Goal: Task Accomplishment & Management: Manage account settings

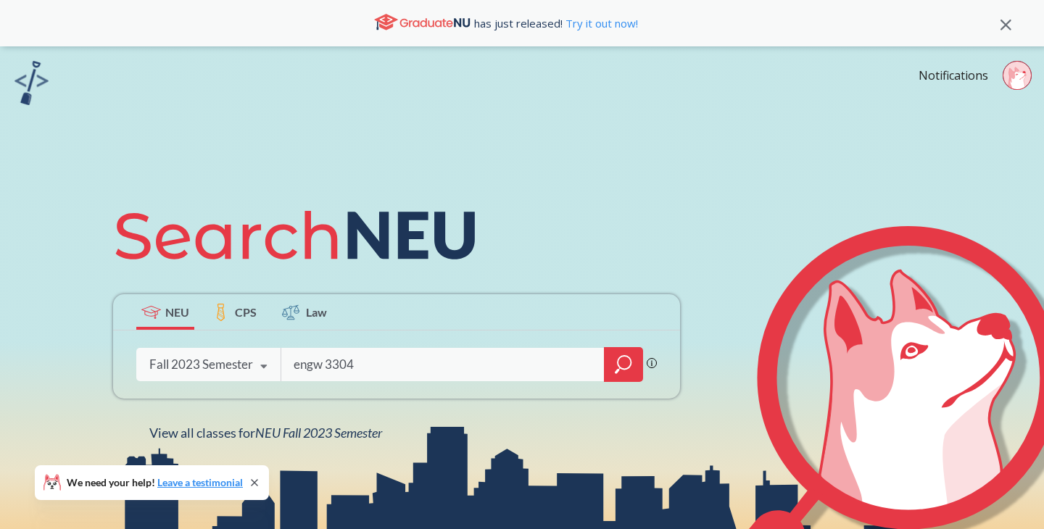
type input "engw 3304"
click at [613, 372] on div at bounding box center [623, 364] width 39 height 35
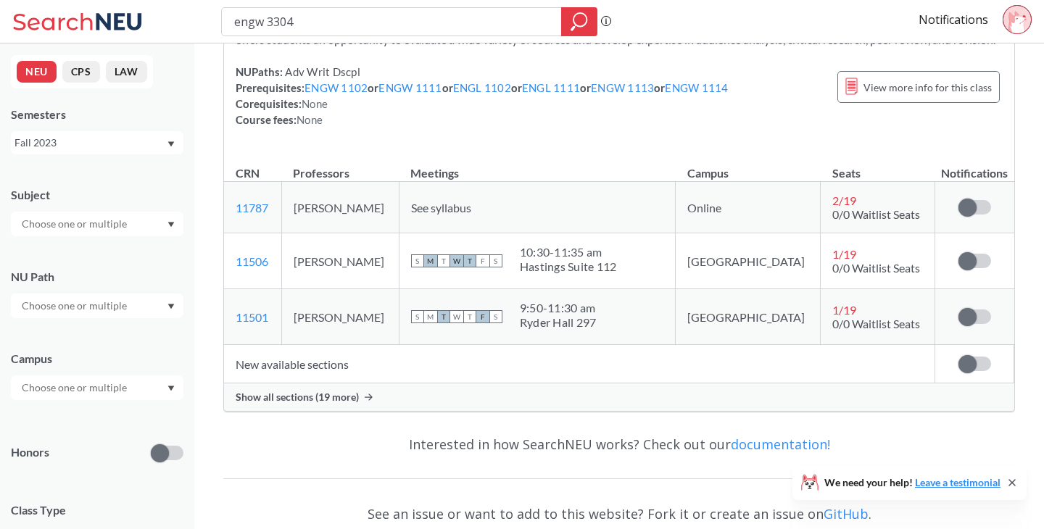
scroll to position [146, 0]
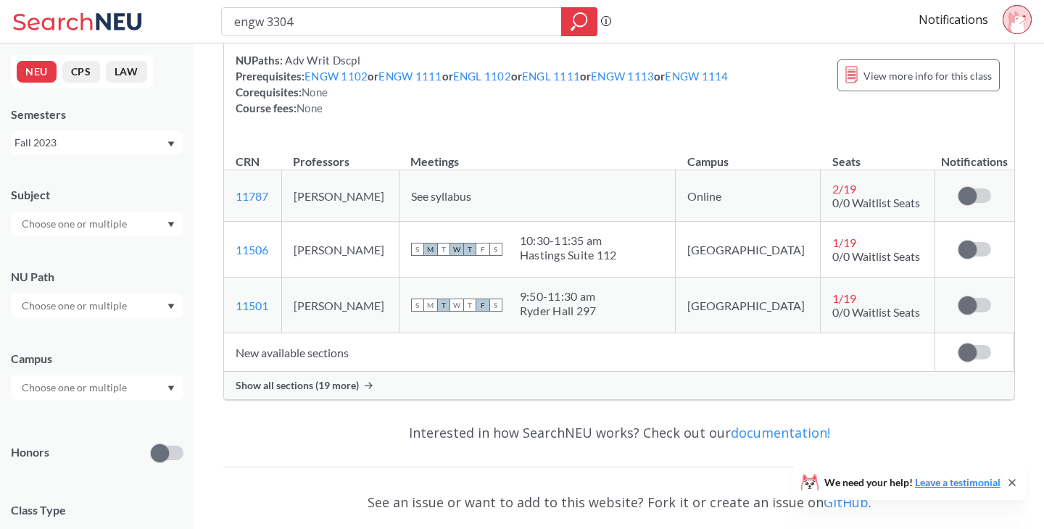
click at [330, 392] on span "Show all sections (19 more)" at bounding box center [297, 385] width 123 height 13
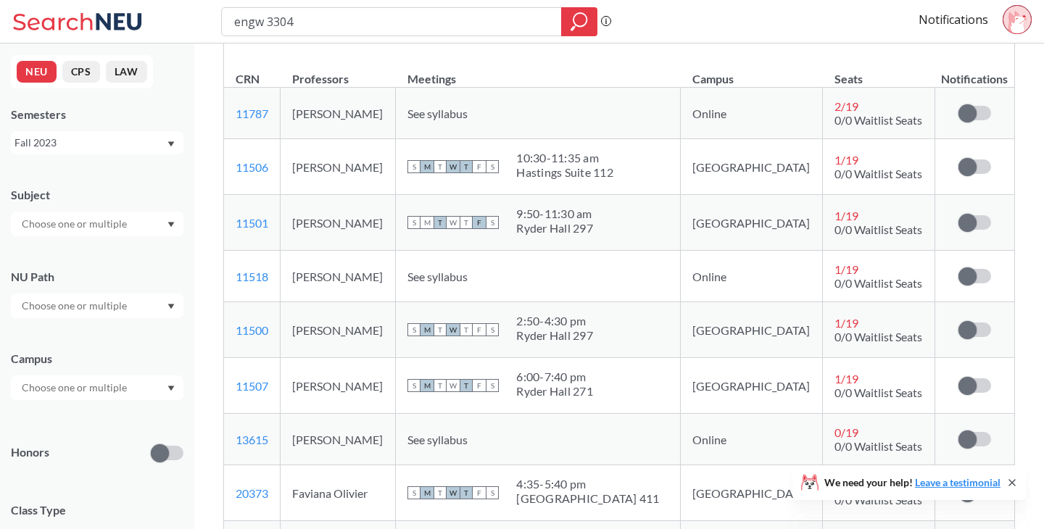
scroll to position [249, 0]
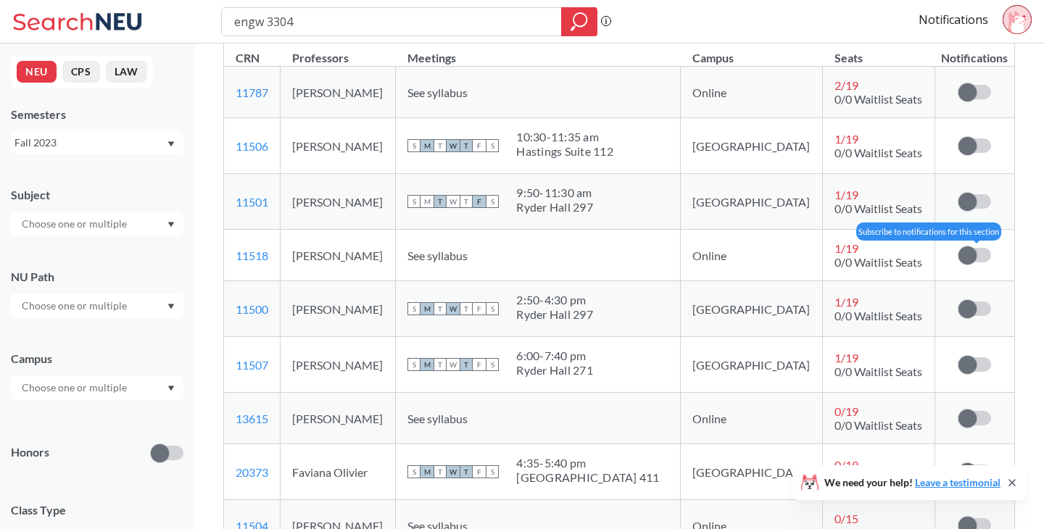
click at [979, 262] on label at bounding box center [974, 255] width 33 height 14
click at [958, 248] on input "checkbox" at bounding box center [958, 248] width 0 height 0
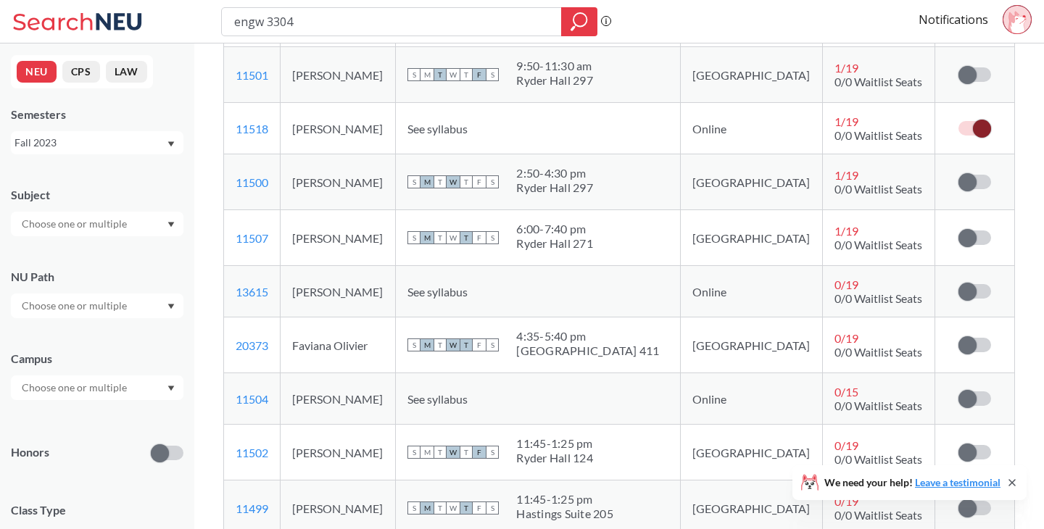
scroll to position [462, 0]
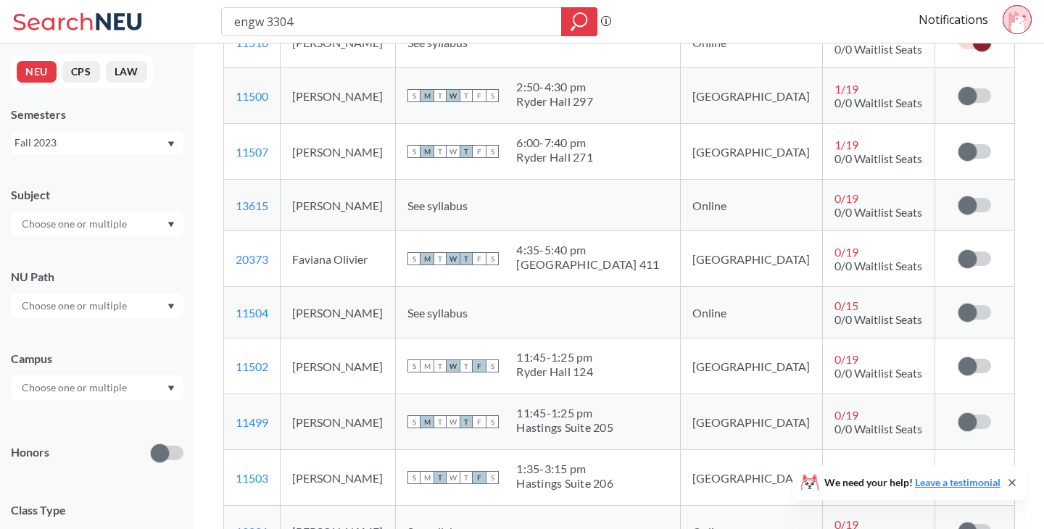
click at [973, 207] on td "Subscribe to notifications for this section" at bounding box center [974, 205] width 79 height 51
click at [969, 215] on span at bounding box center [967, 205] width 18 height 18
click at [958, 198] on input "checkbox" at bounding box center [958, 198] width 0 height 0
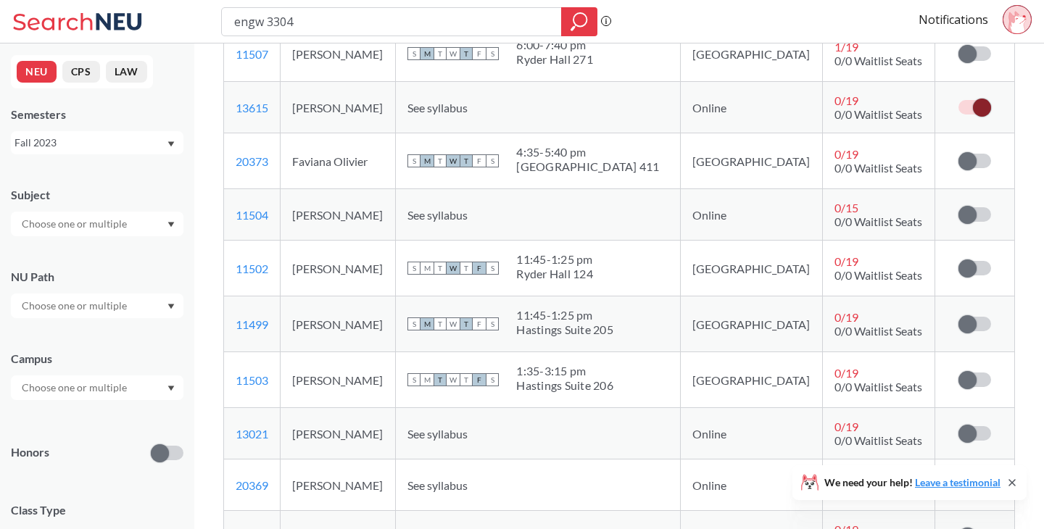
scroll to position [563, 0]
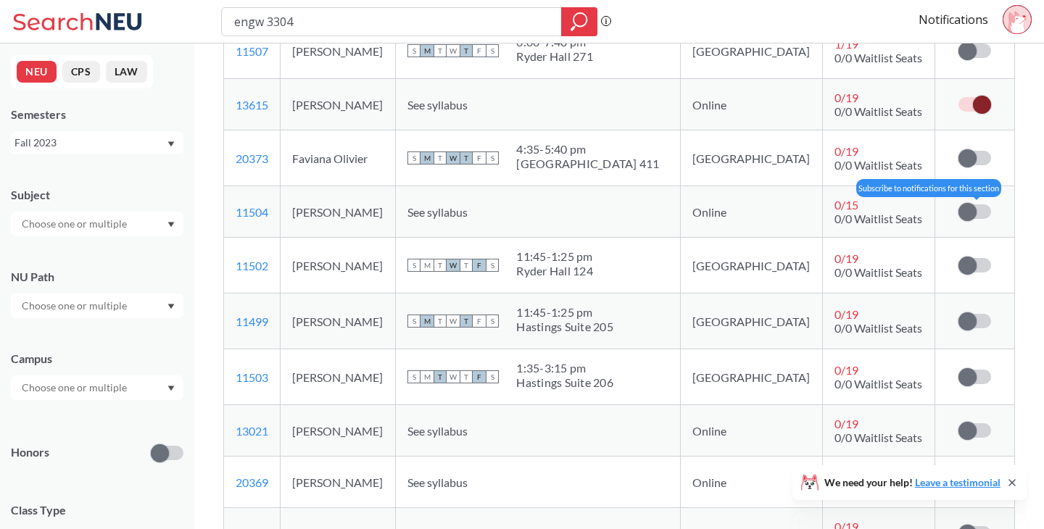
click at [971, 221] on span at bounding box center [967, 212] width 18 height 18
click at [958, 204] on input "checkbox" at bounding box center [958, 204] width 0 height 0
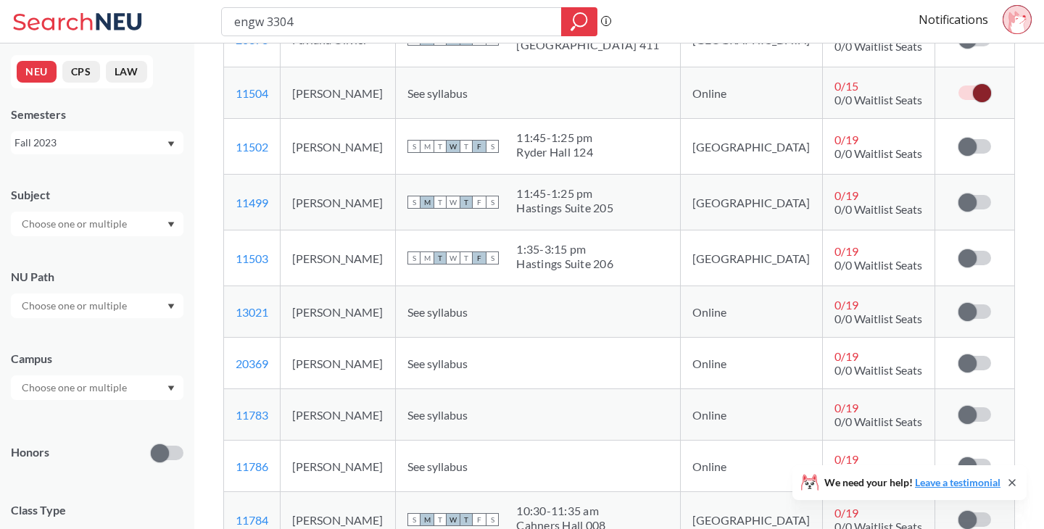
scroll to position [691, 0]
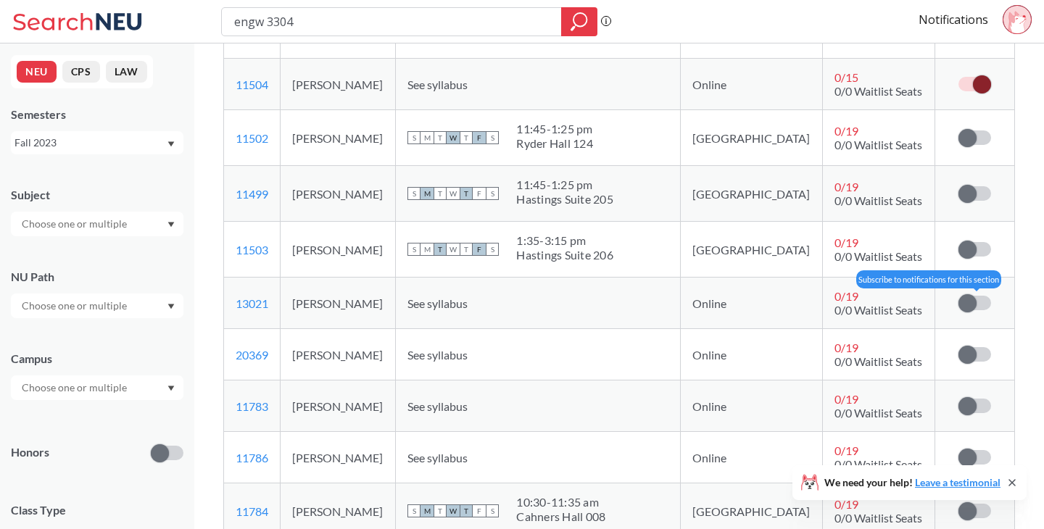
click at [967, 312] on span at bounding box center [967, 303] width 18 height 18
click at [958, 296] on input "checkbox" at bounding box center [958, 296] width 0 height 0
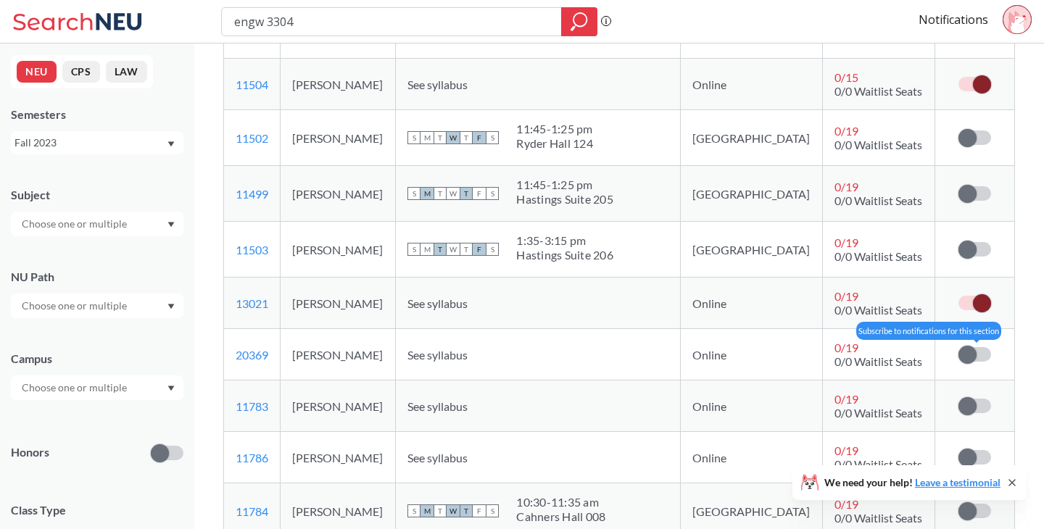
click at [966, 364] on span at bounding box center [967, 355] width 18 height 18
click at [958, 347] on input "checkbox" at bounding box center [958, 347] width 0 height 0
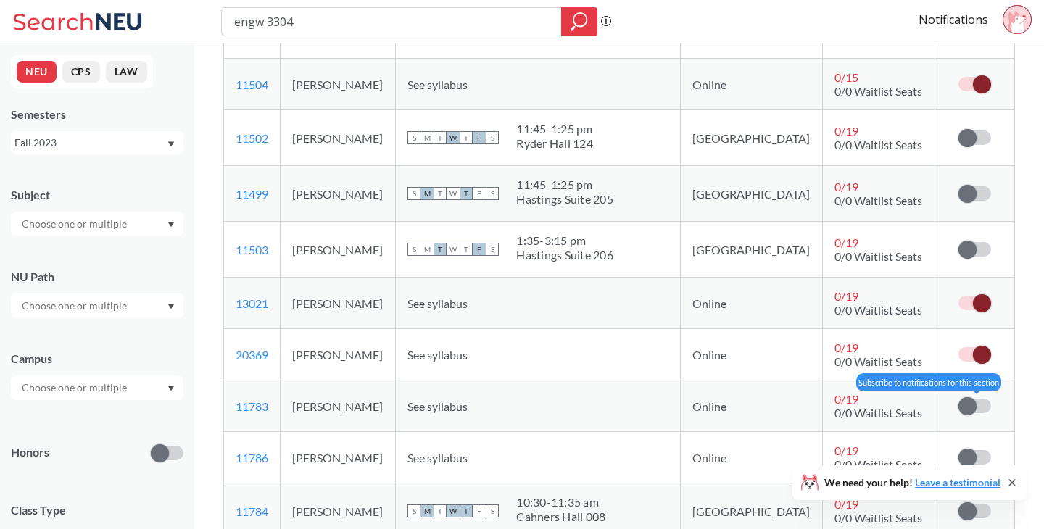
click at [968, 415] on span at bounding box center [967, 406] width 18 height 18
click at [958, 399] on input "checkbox" at bounding box center [958, 399] width 0 height 0
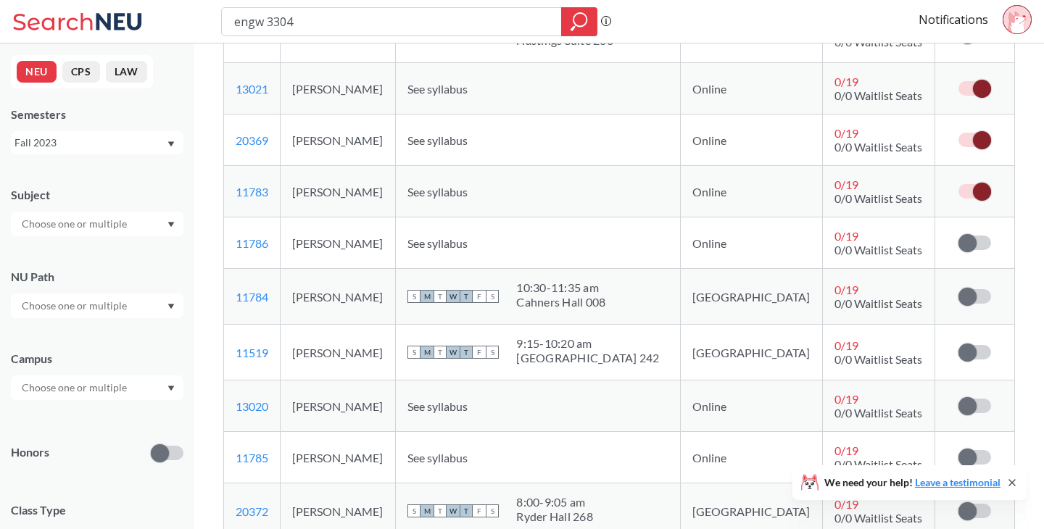
scroll to position [908, 0]
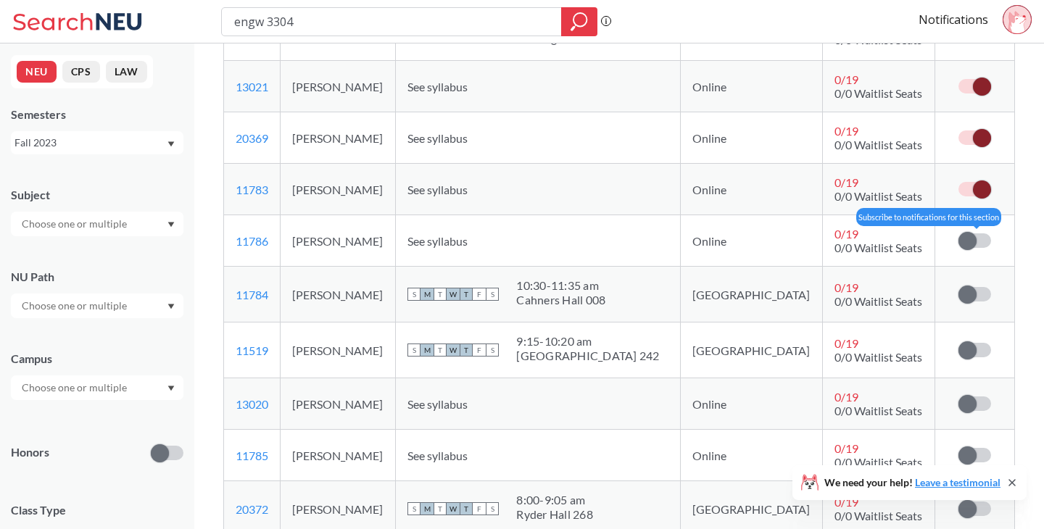
click at [971, 250] on span at bounding box center [967, 241] width 18 height 18
click at [958, 233] on input "checkbox" at bounding box center [958, 233] width 0 height 0
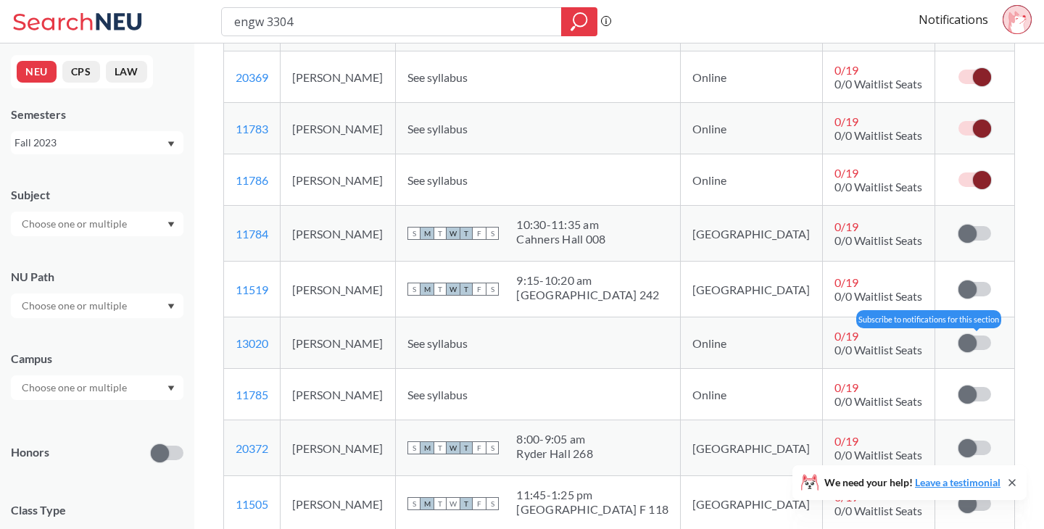
click at [965, 352] on span at bounding box center [967, 343] width 18 height 18
click at [958, 336] on input "checkbox" at bounding box center [958, 336] width 0 height 0
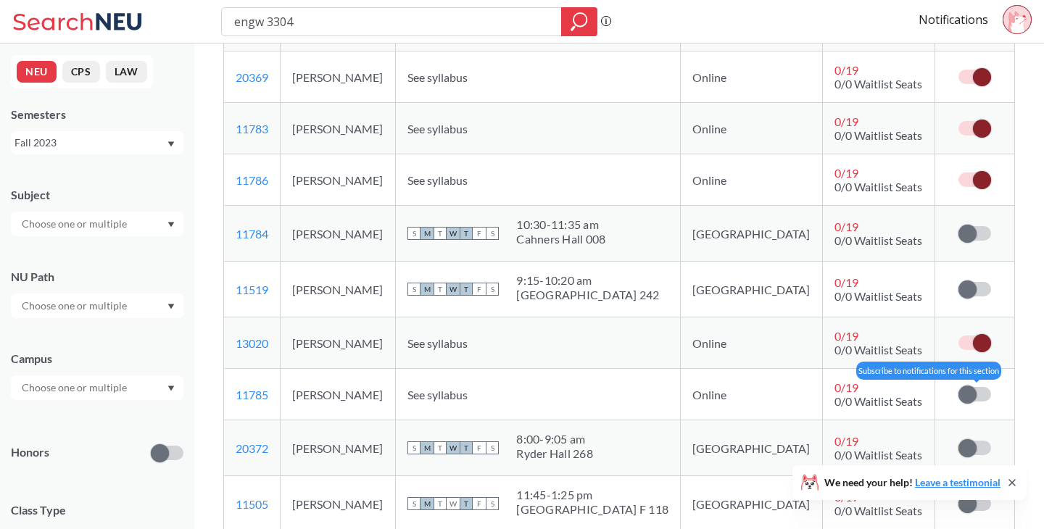
click at [970, 404] on span at bounding box center [967, 395] width 18 height 18
click at [958, 387] on input "checkbox" at bounding box center [958, 387] width 0 height 0
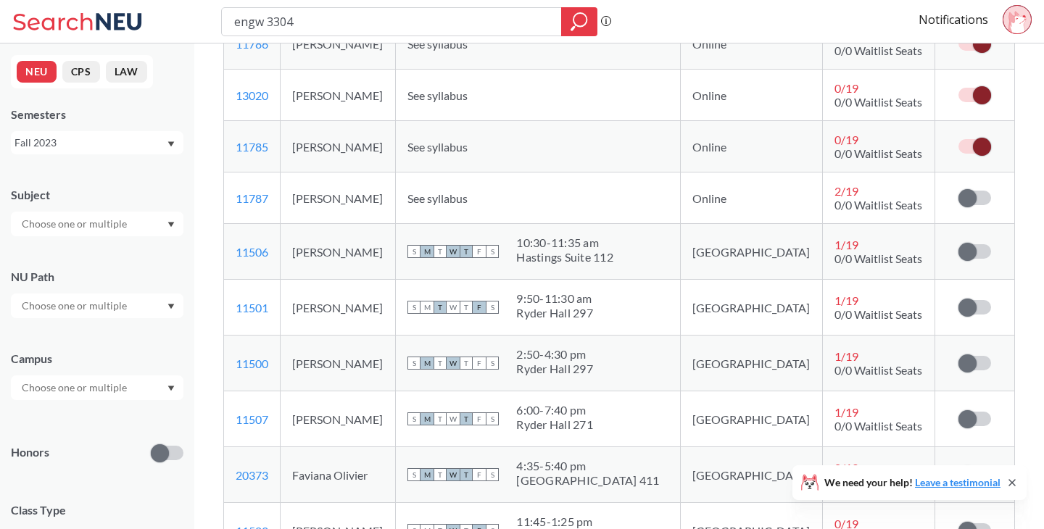
scroll to position [614, 0]
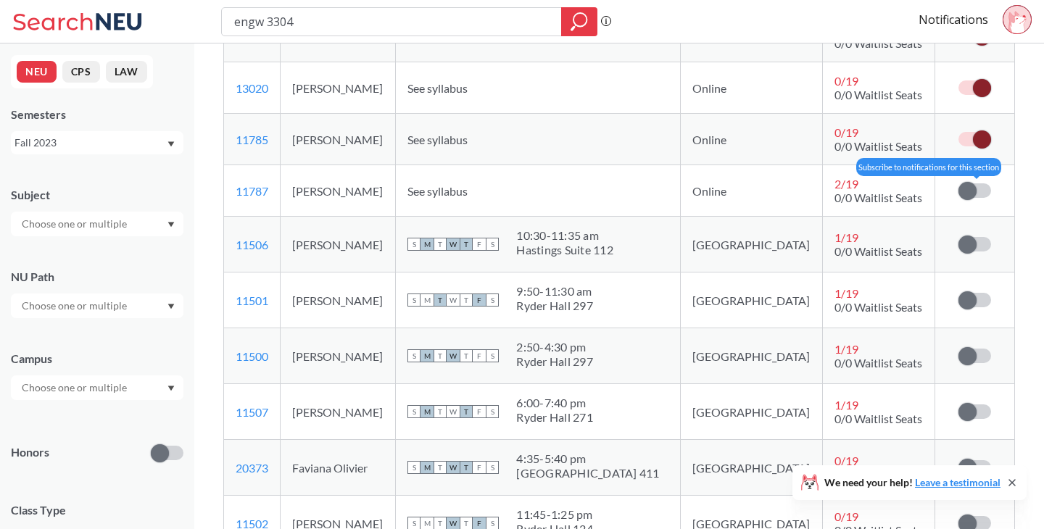
click at [971, 200] on span at bounding box center [967, 191] width 18 height 18
click at [958, 183] on input "checkbox" at bounding box center [958, 183] width 0 height 0
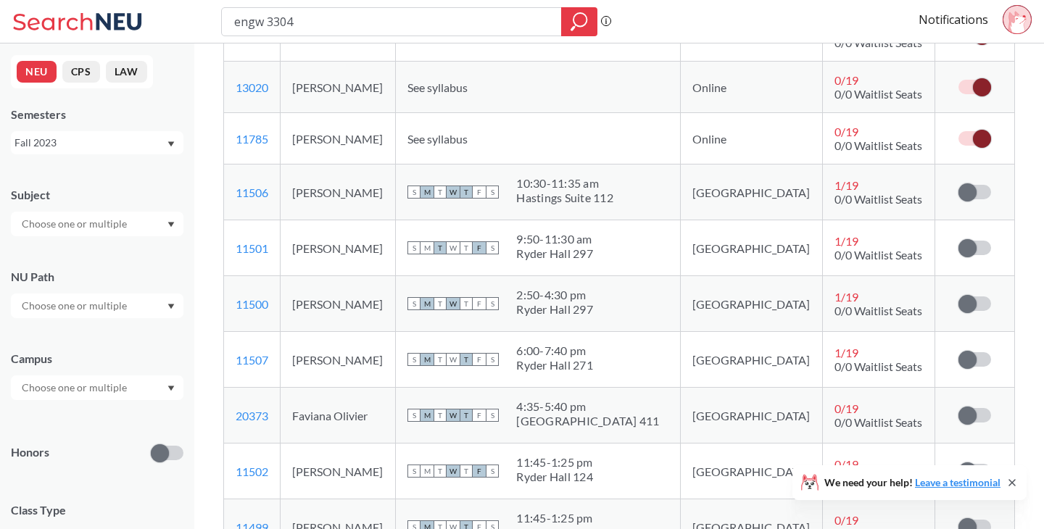
scroll to position [680, 0]
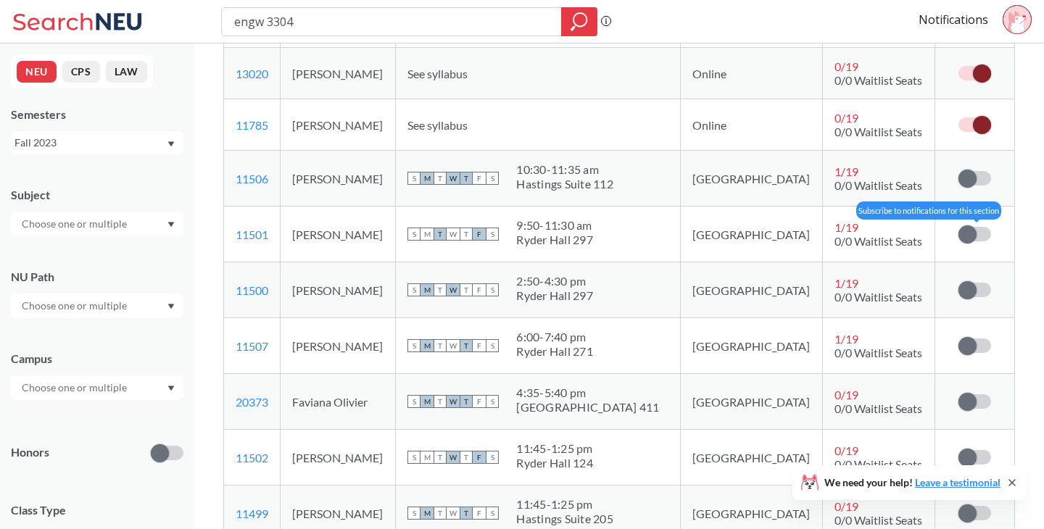
click at [974, 244] on span at bounding box center [967, 234] width 18 height 18
click at [958, 227] on input "checkbox" at bounding box center [958, 227] width 0 height 0
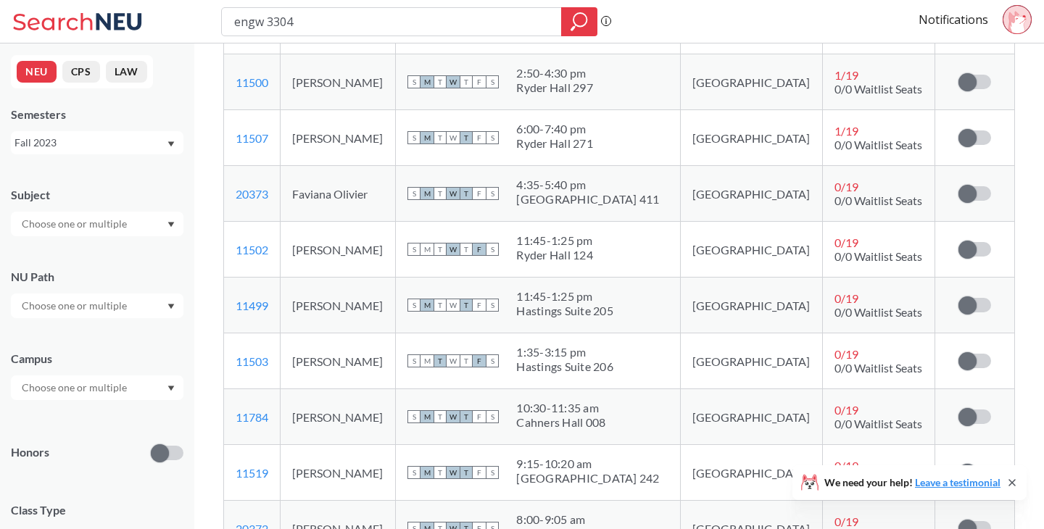
scroll to position [892, 0]
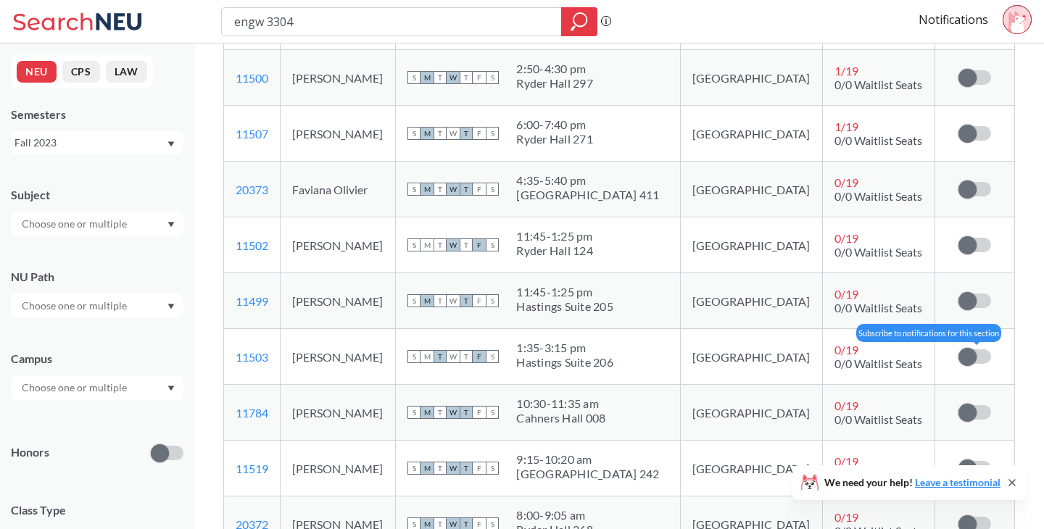
click at [976, 364] on label at bounding box center [974, 356] width 33 height 14
click at [958, 349] on input "checkbox" at bounding box center [958, 349] width 0 height 0
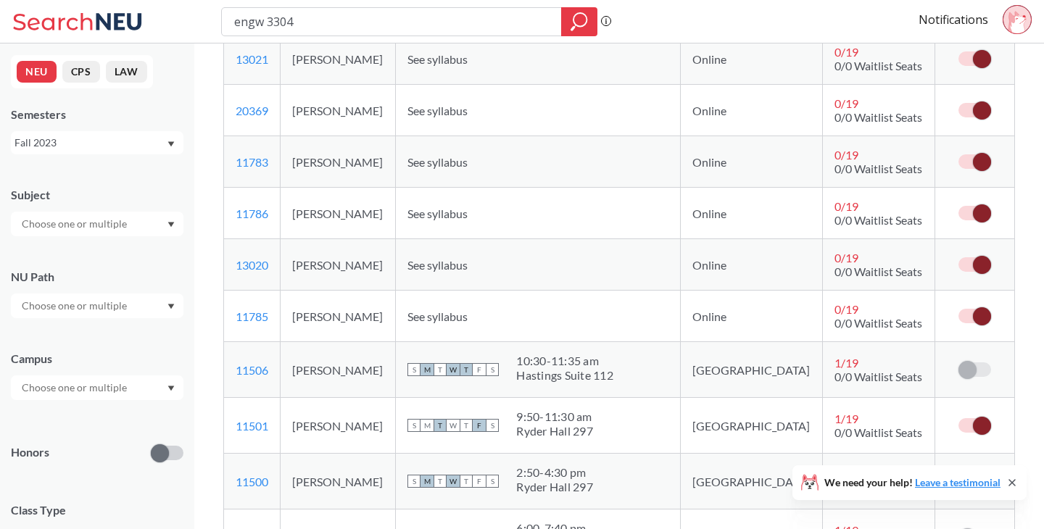
scroll to position [456, 0]
